Goal: Task Accomplishment & Management: Use online tool/utility

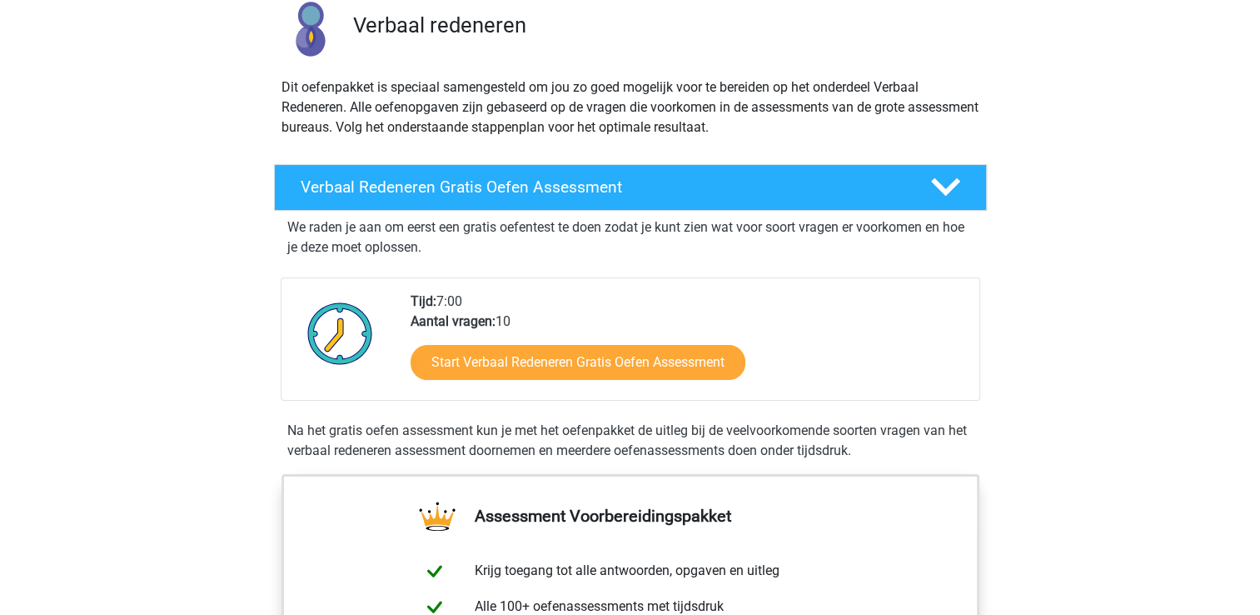
scroll to position [167, 0]
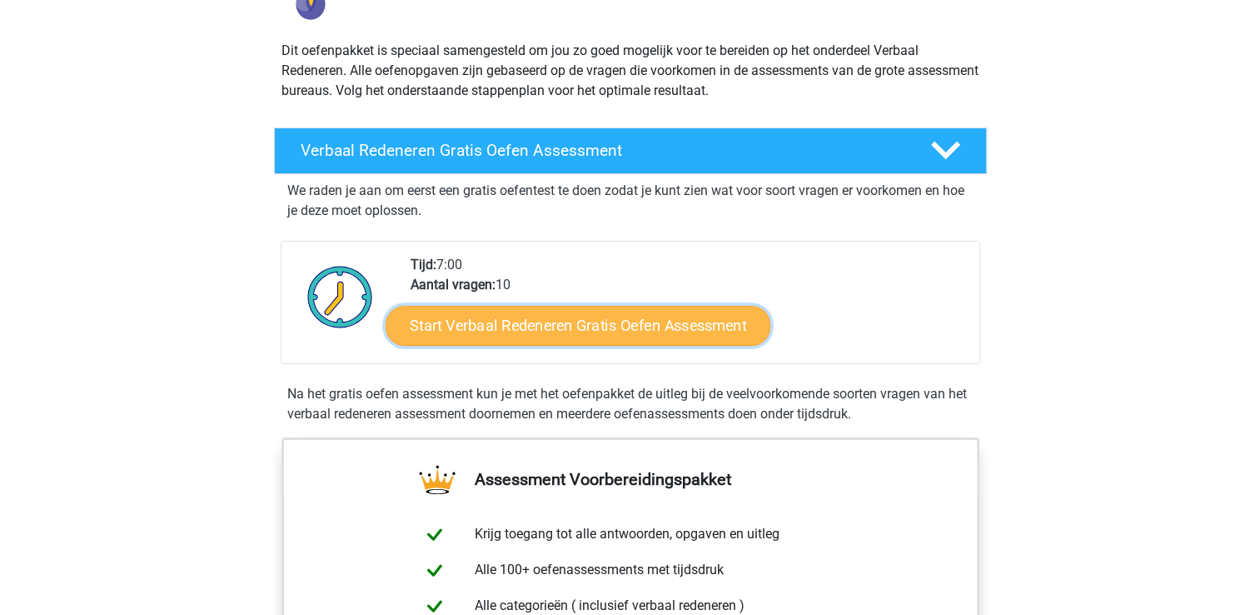
click at [602, 323] on link "Start Verbaal Redeneren Gratis Oefen Assessment" at bounding box center [578, 326] width 385 height 40
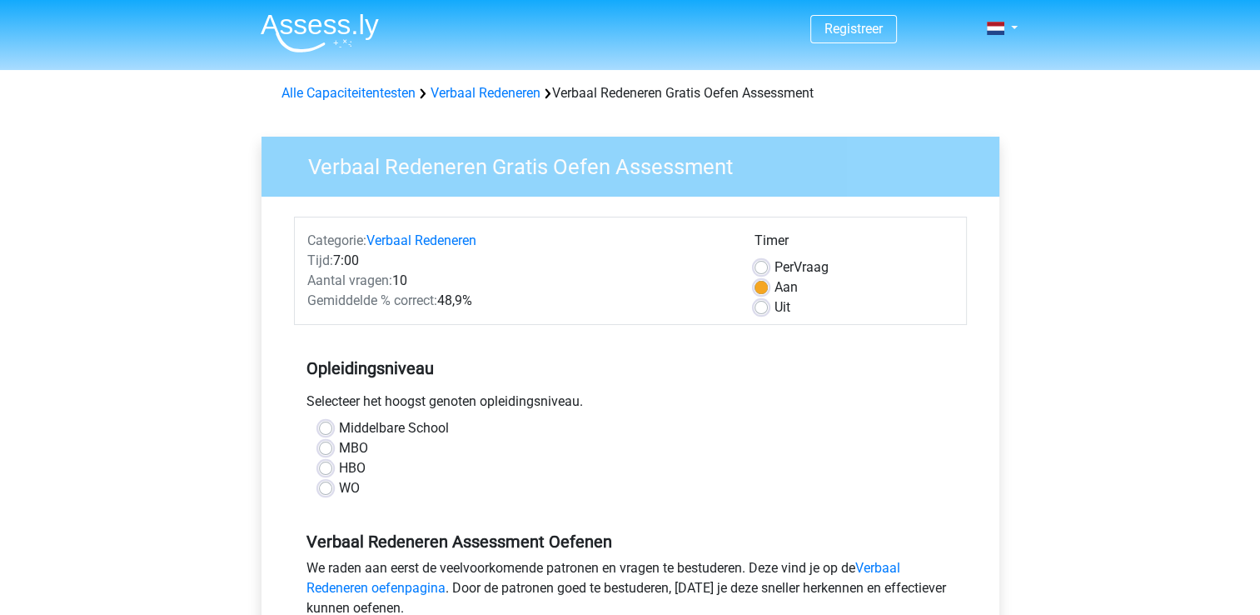
click at [339, 448] on label "MBO" at bounding box center [353, 448] width 29 height 20
click at [325, 448] on input "MBO" at bounding box center [325, 446] width 13 height 17
radio input "true"
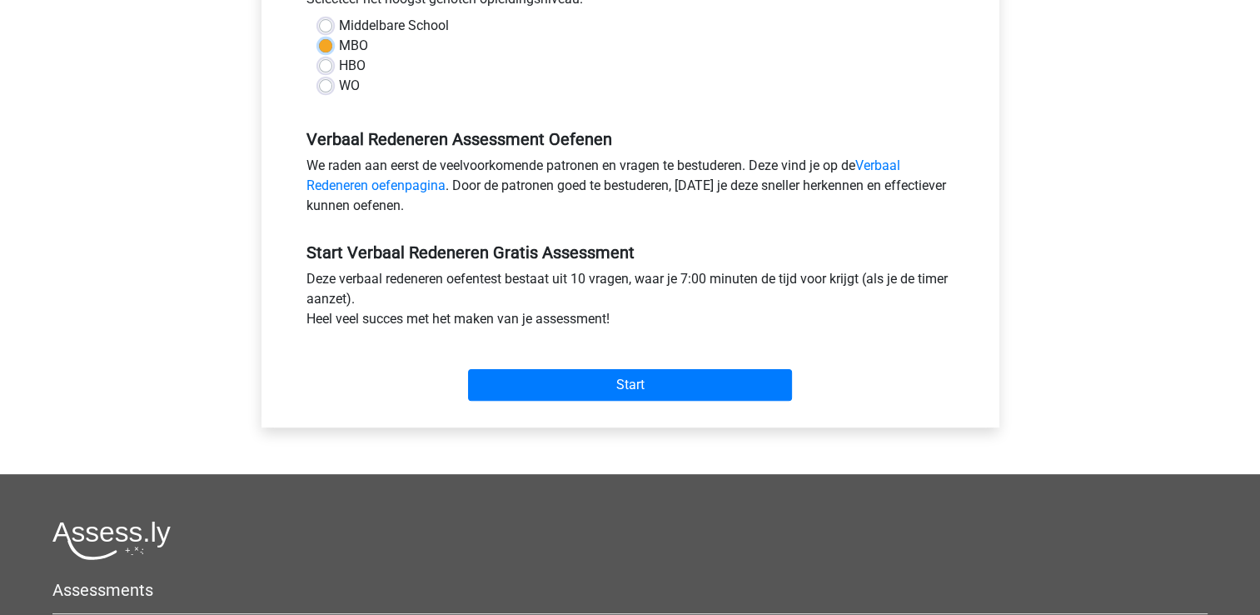
scroll to position [416, 0]
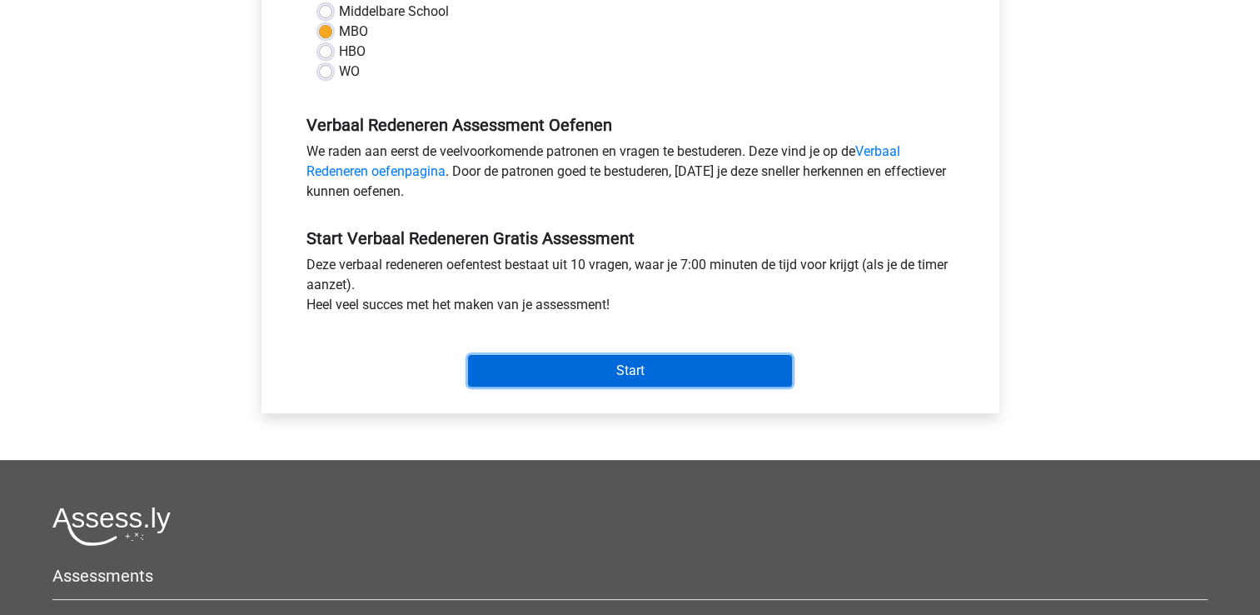
click at [678, 368] on input "Start" at bounding box center [630, 371] width 324 height 32
